Goal: Information Seeking & Learning: Understand process/instructions

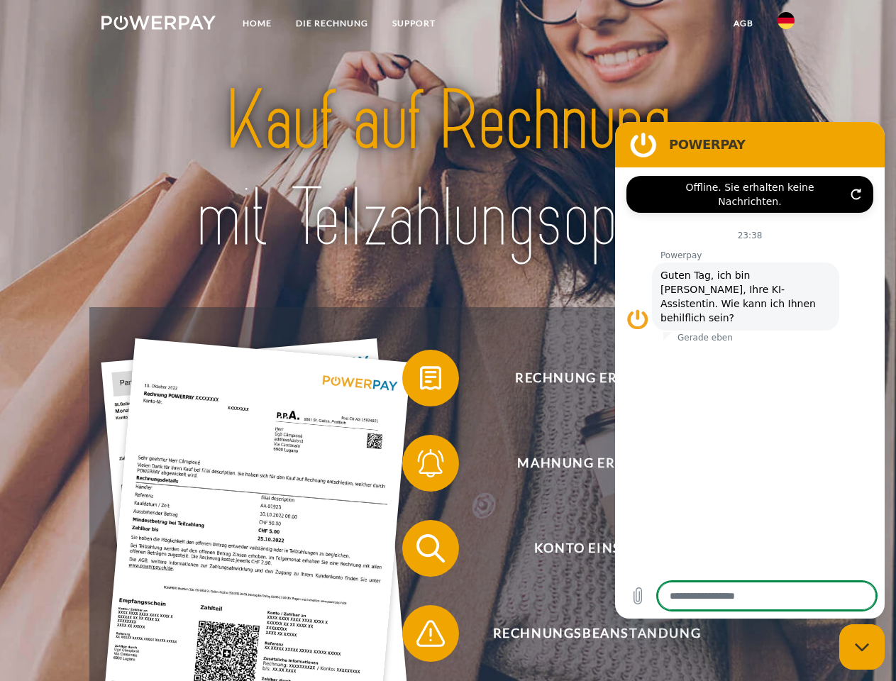
click at [158, 25] on img at bounding box center [158, 23] width 114 height 14
click at [786, 25] on img at bounding box center [786, 20] width 17 height 17
click at [743, 23] on link "agb" at bounding box center [744, 24] width 44 height 26
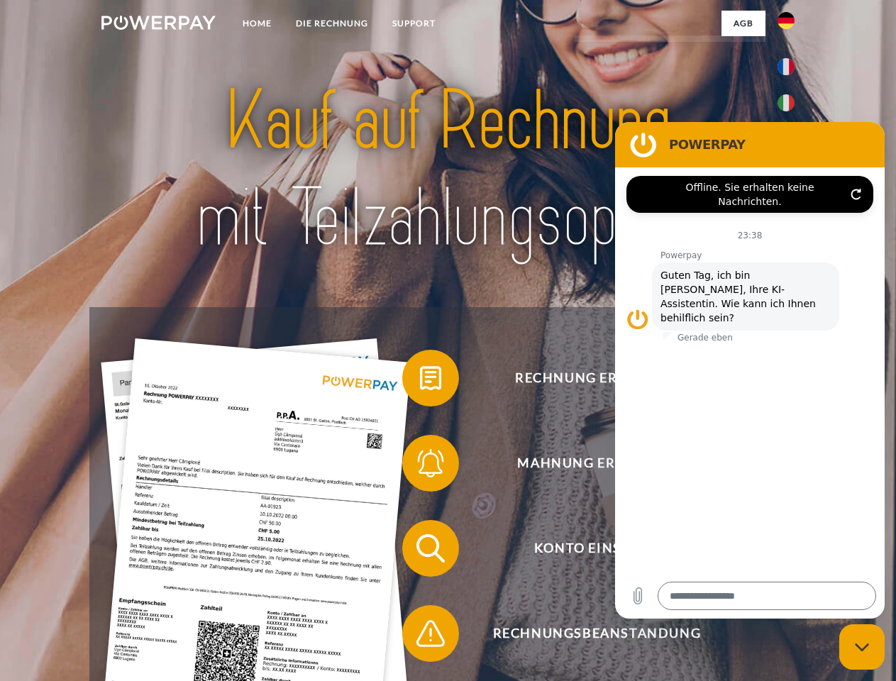
click at [420, 381] on span at bounding box center [409, 378] width 71 height 71
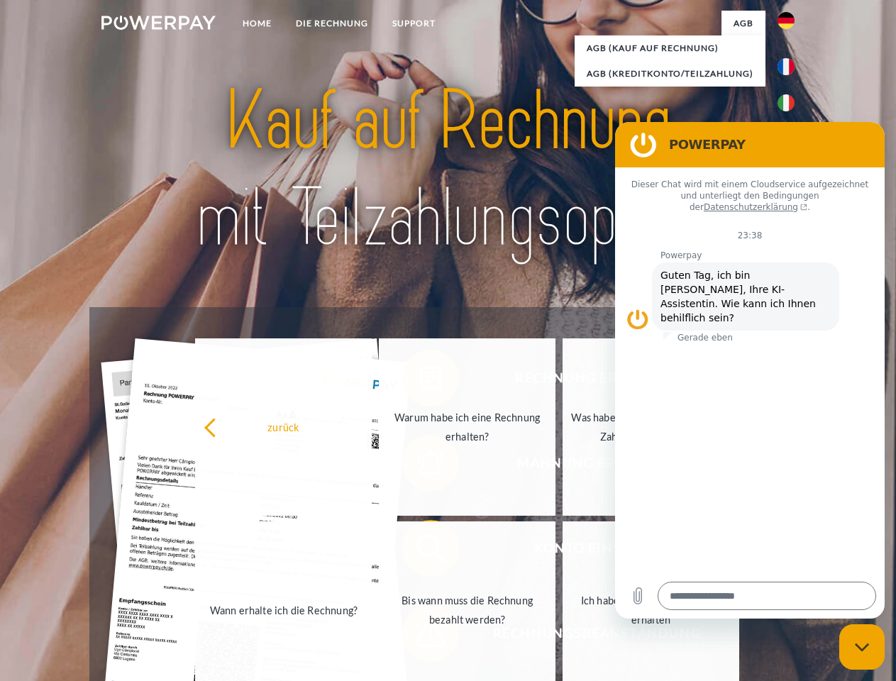
click at [420, 466] on div "zurück Warum habe ich eine Rechnung erhalten? Was habe ich noch offen, ist mein…" at bounding box center [468, 519] width 573 height 366
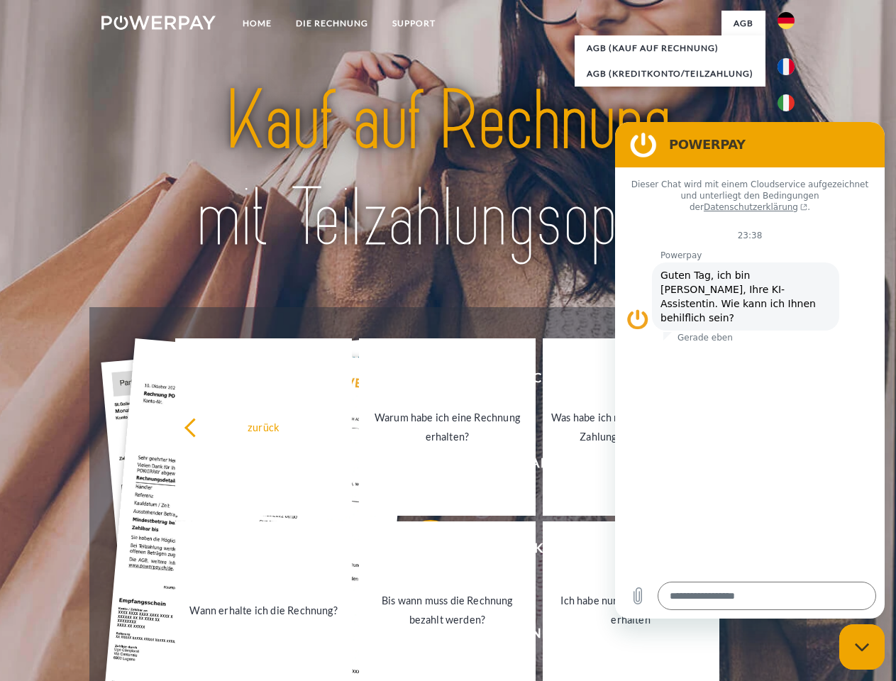
click at [420, 551] on link "Bis wann muss die Rechnung bezahlt werden?" at bounding box center [447, 610] width 177 height 177
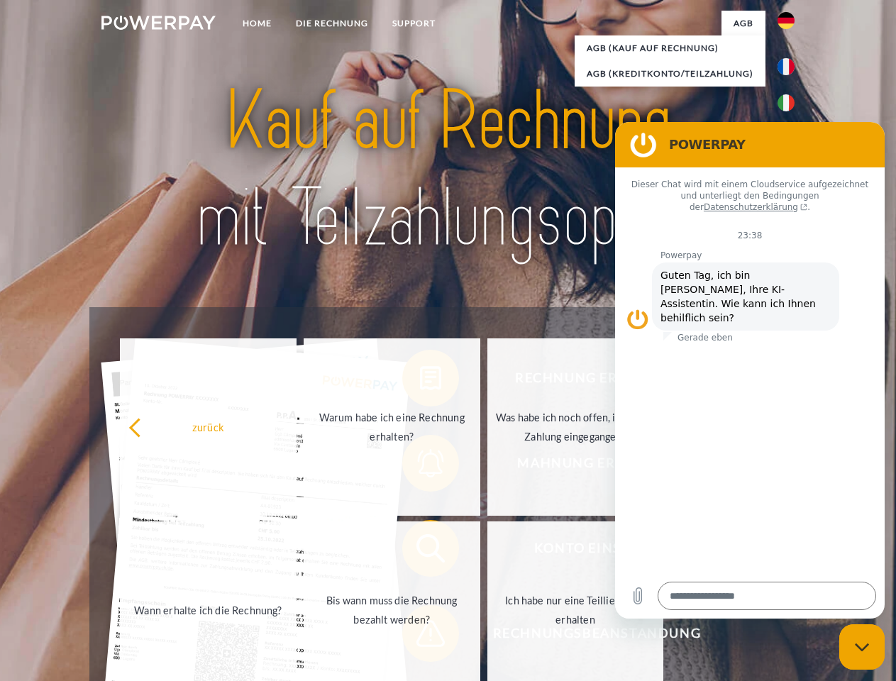
click at [420, 637] on span at bounding box center [409, 633] width 71 height 71
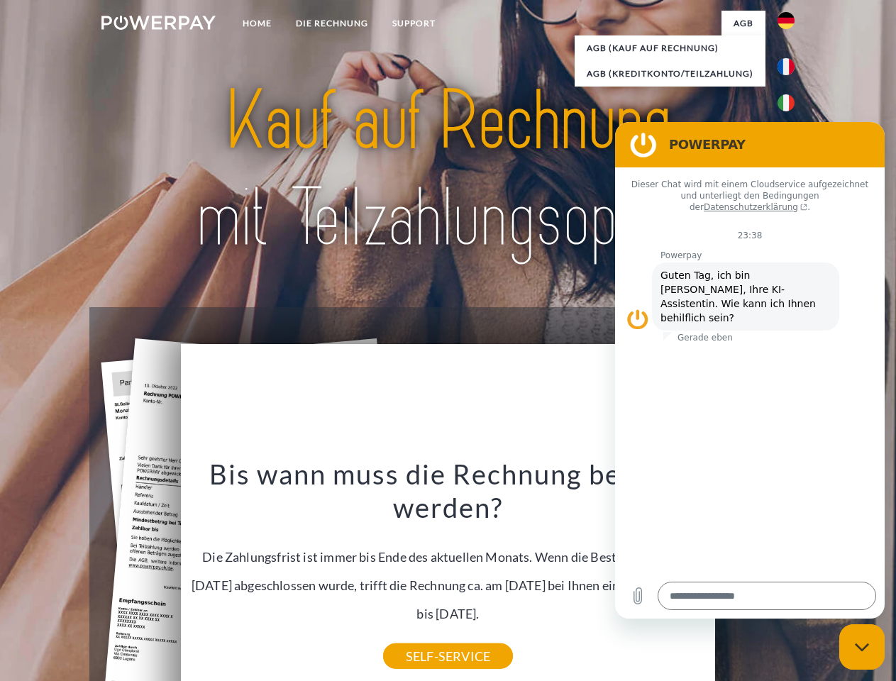
click at [862, 647] on icon "Messaging-Fenster schließen" at bounding box center [862, 647] width 15 height 9
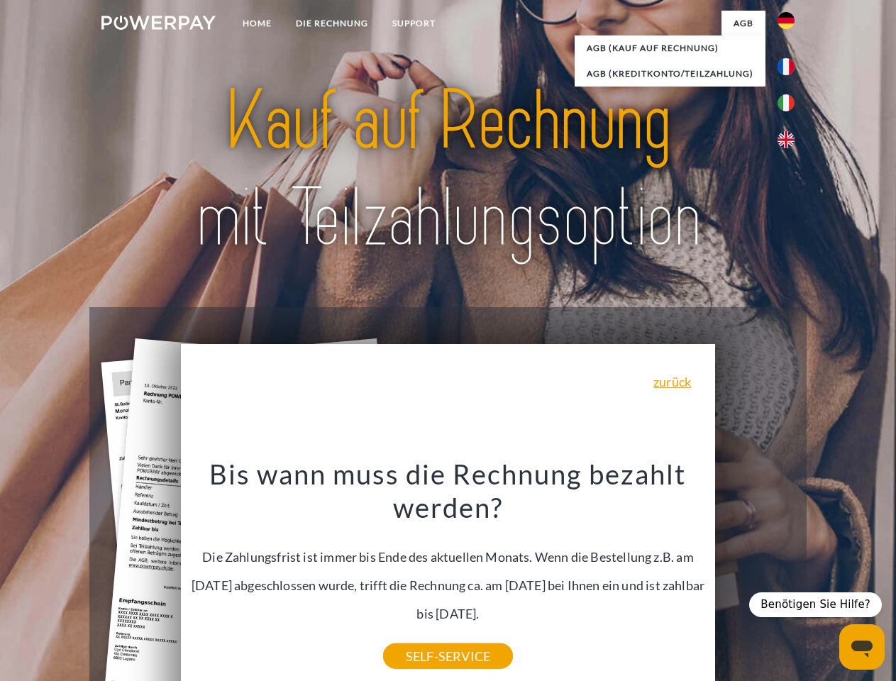
type textarea "*"
